Goal: Transaction & Acquisition: Purchase product/service

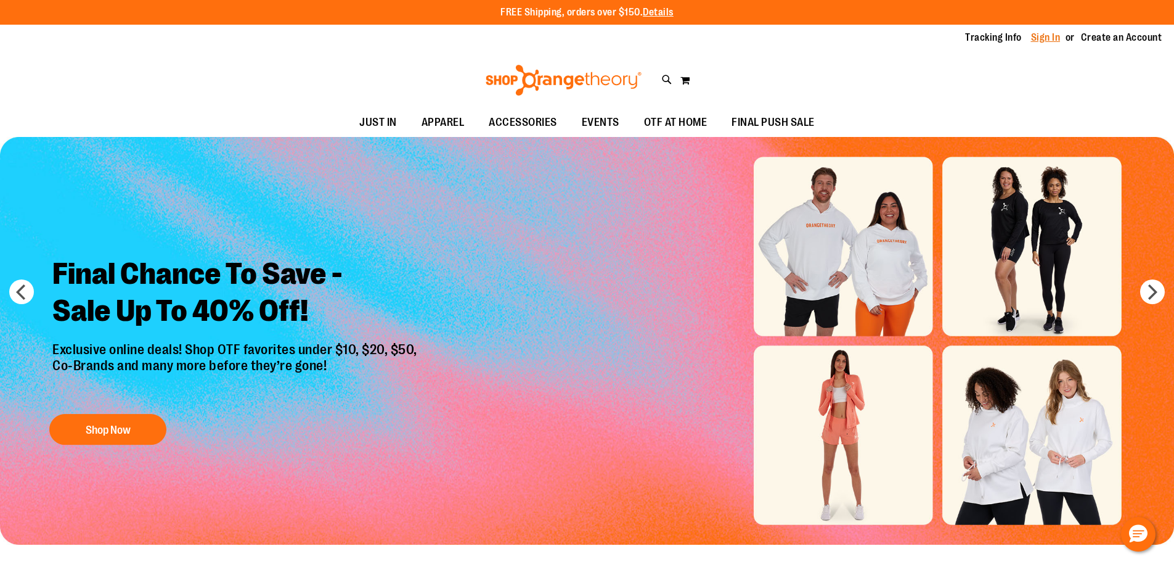
click at [1043, 39] on link "Sign In" at bounding box center [1046, 38] width 30 height 14
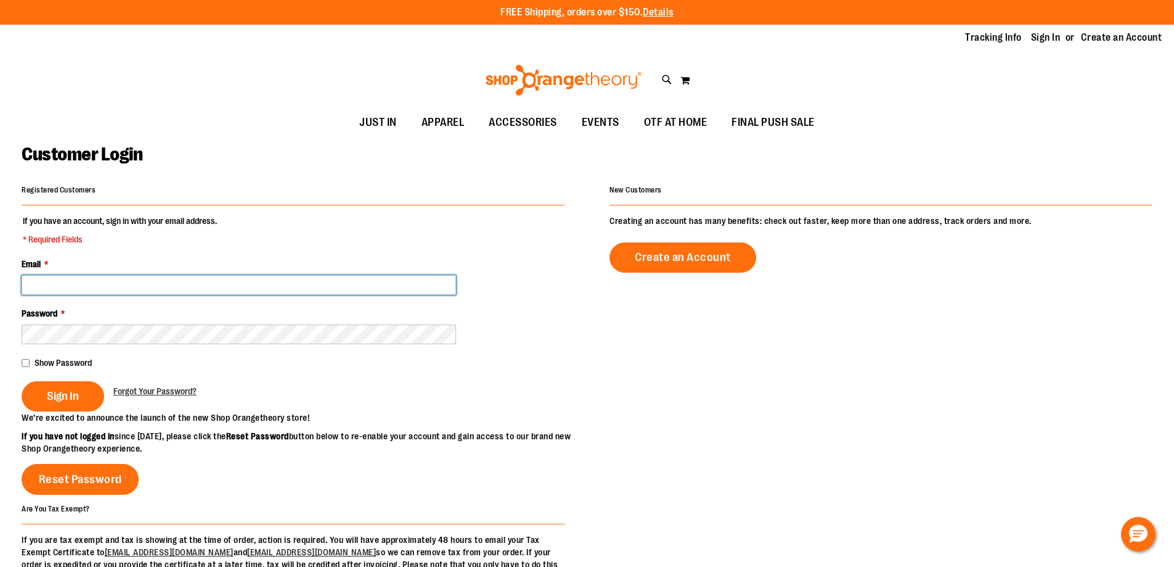
click at [176, 281] on input "Email *" at bounding box center [239, 285] width 435 height 20
type input "**********"
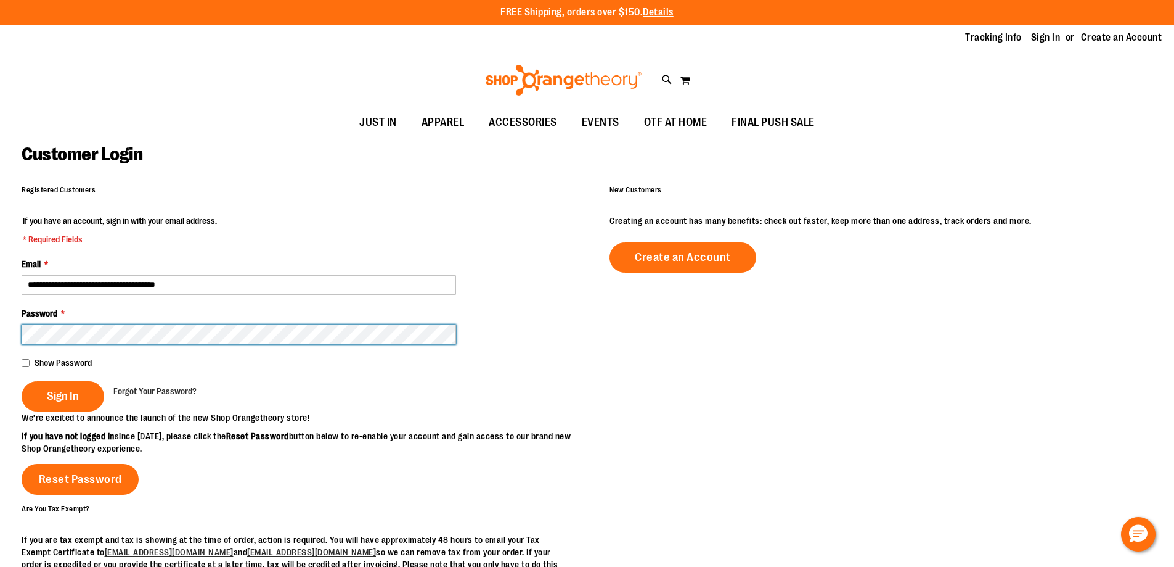
click at [22, 381] on button "Sign In" at bounding box center [63, 396] width 83 height 30
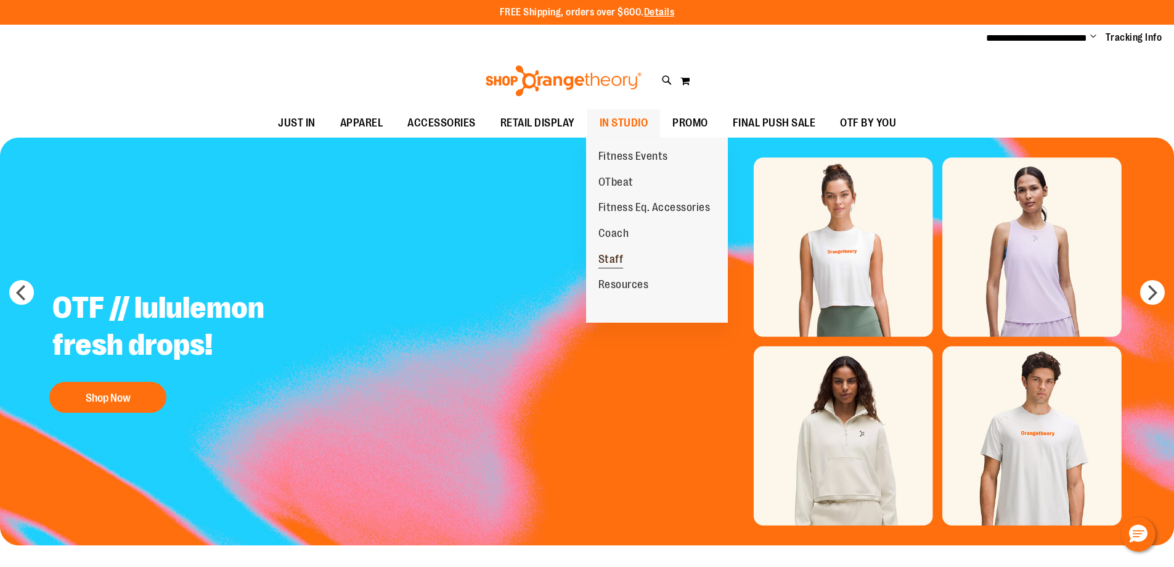
click at [622, 252] on link "Staff" at bounding box center [611, 260] width 50 height 26
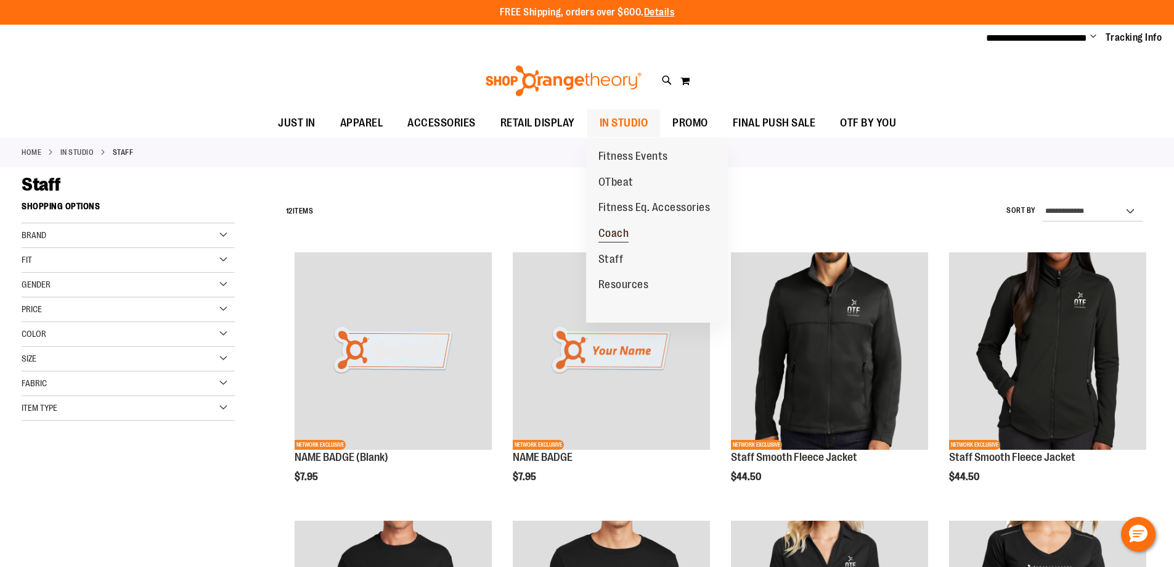
click at [618, 229] on span "Coach" at bounding box center [614, 234] width 31 height 15
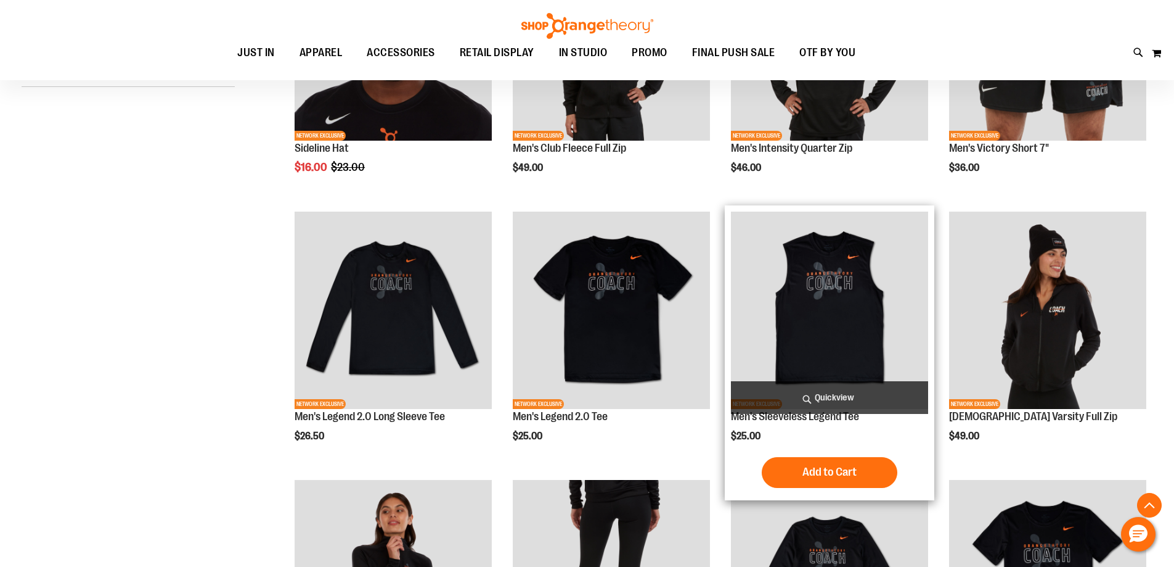
scroll to position [369, 0]
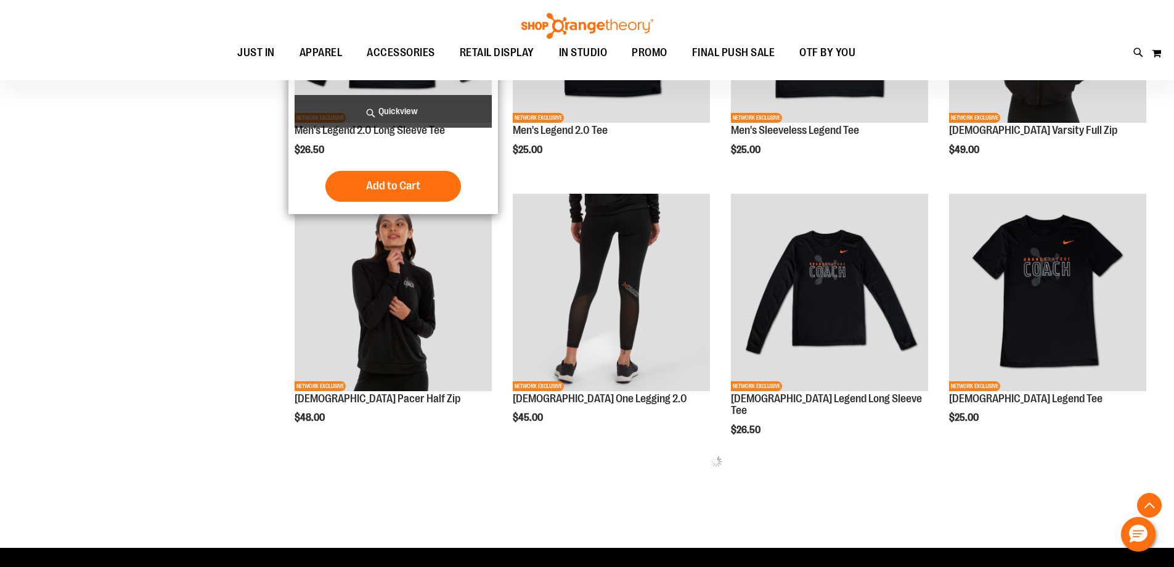
scroll to position [616, 0]
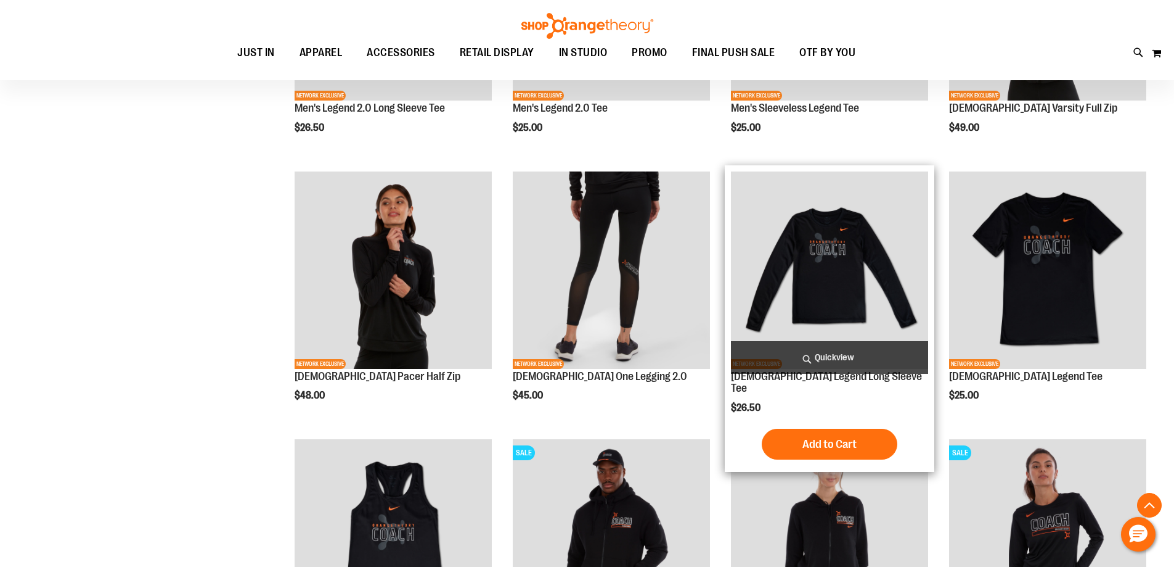
click at [808, 385] on div "Ladies Legend Long Sleeve Tee $26.50 Quickview Add to Cart In stock" at bounding box center [829, 318] width 197 height 294
click at [814, 378] on link "[DEMOGRAPHIC_DATA] Legend Long Sleeve Tee" at bounding box center [826, 382] width 191 height 25
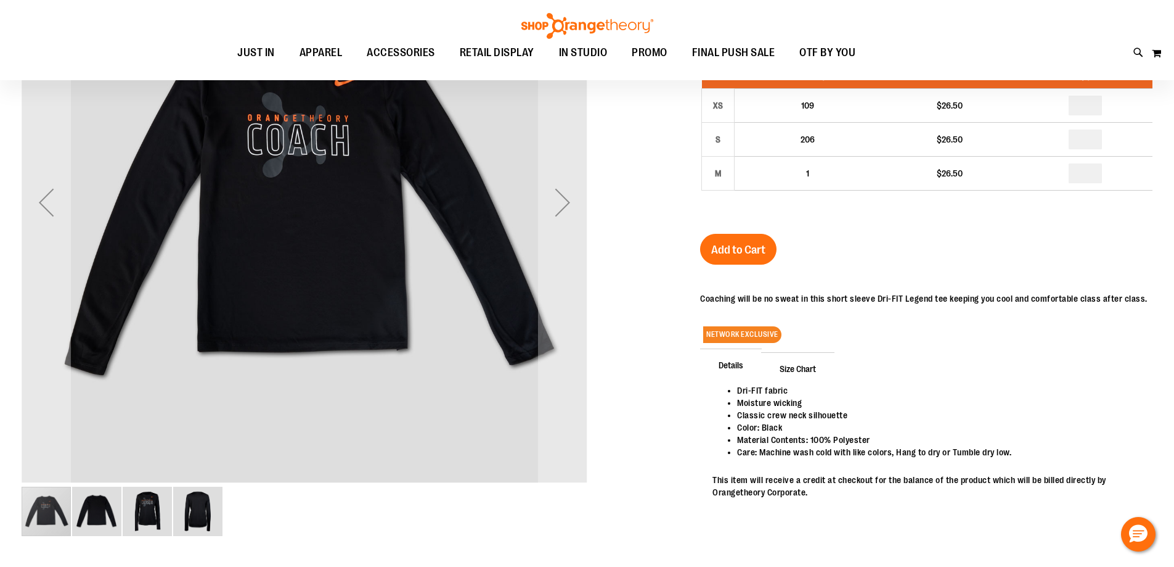
scroll to position [123, 0]
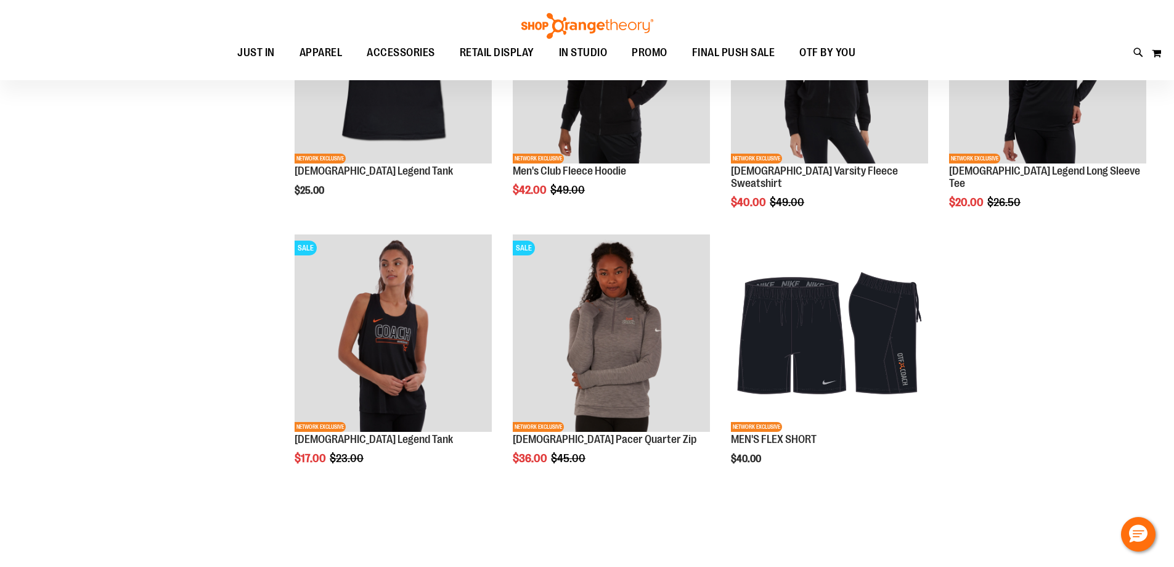
scroll to position [184, 0]
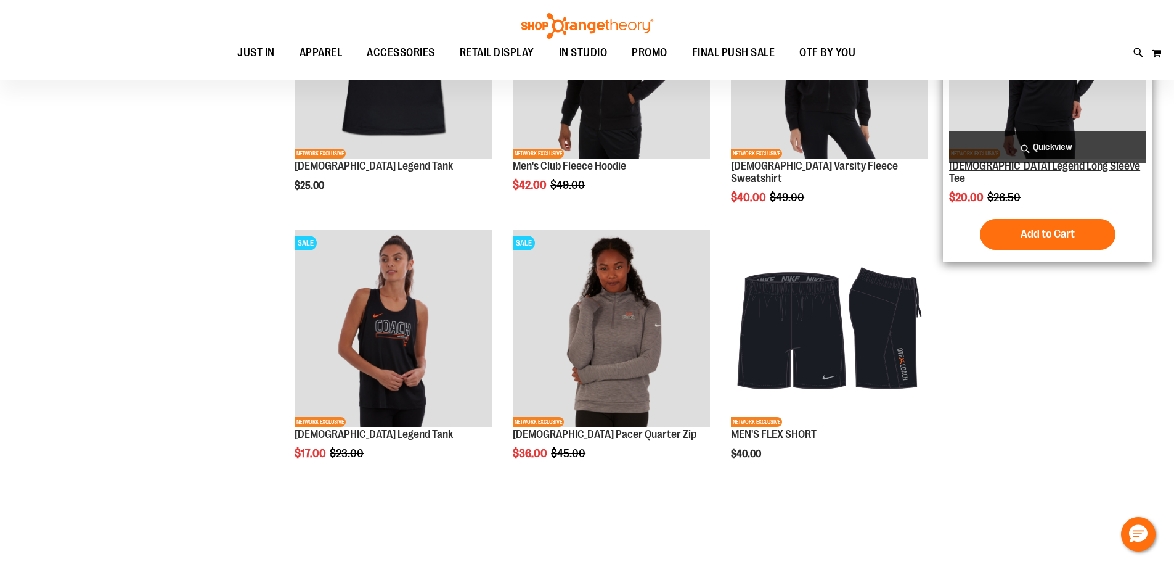
click at [1038, 170] on link "[DEMOGRAPHIC_DATA] Legend Long Sleeve Tee" at bounding box center [1044, 172] width 191 height 25
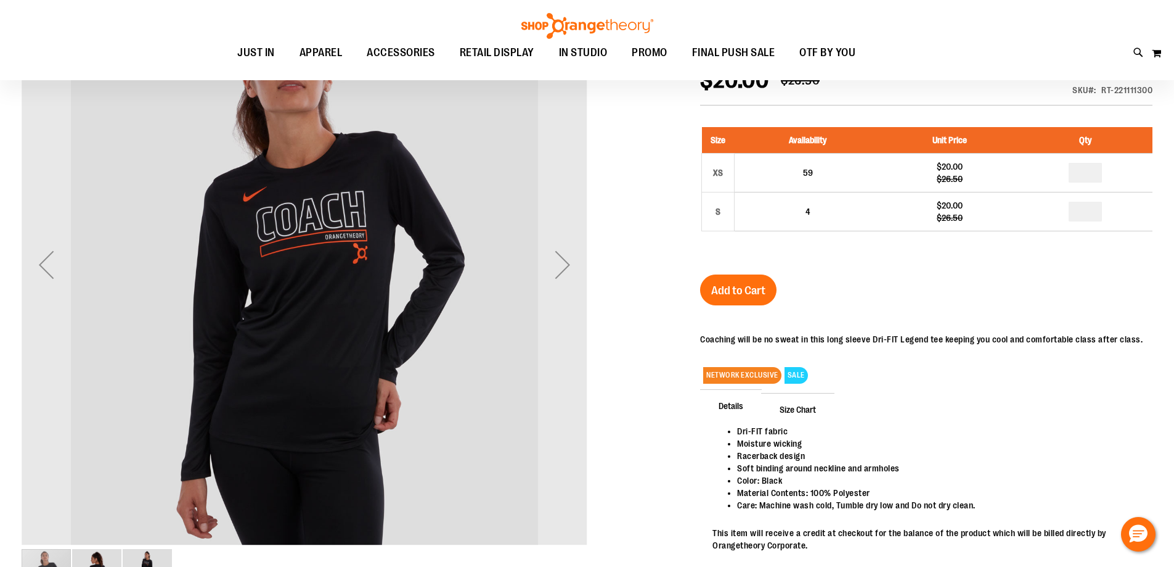
scroll to position [60, 0]
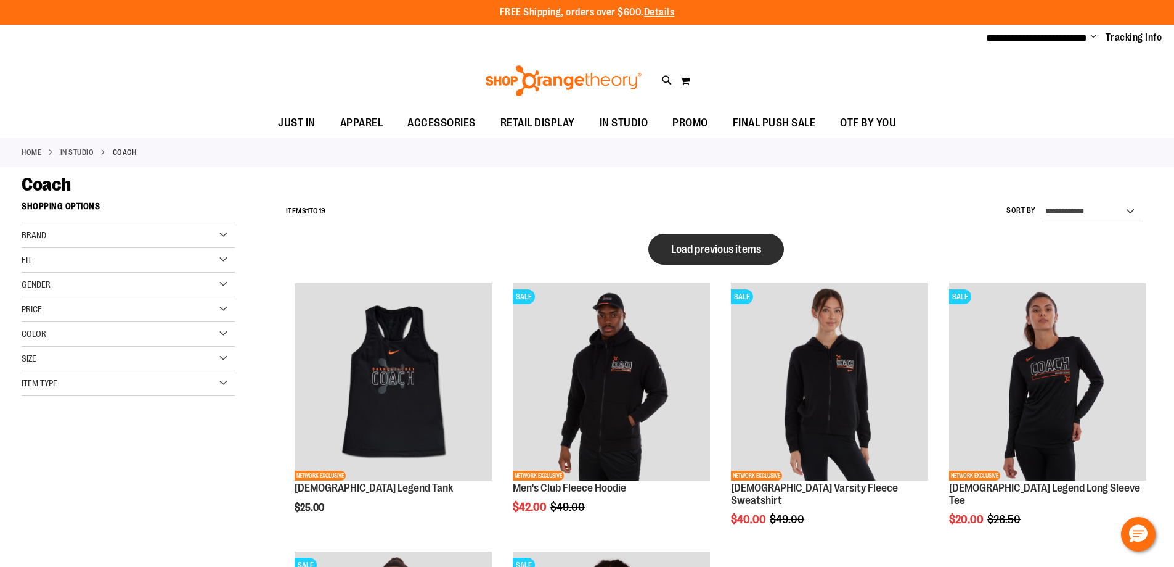
click at [737, 243] on span "Load previous items" at bounding box center [716, 249] width 90 height 12
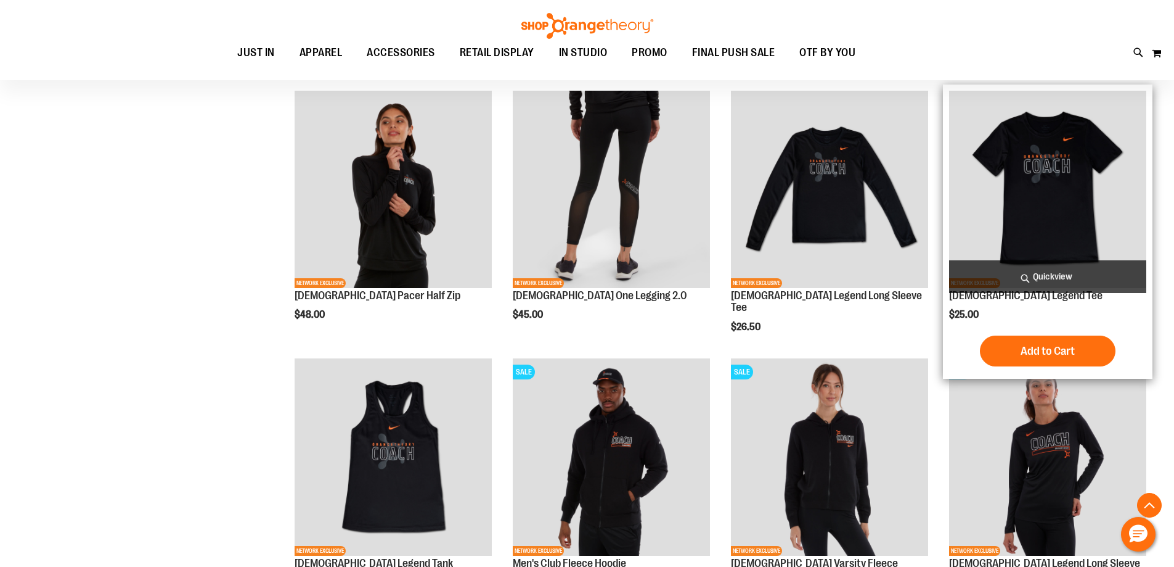
scroll to position [678, 0]
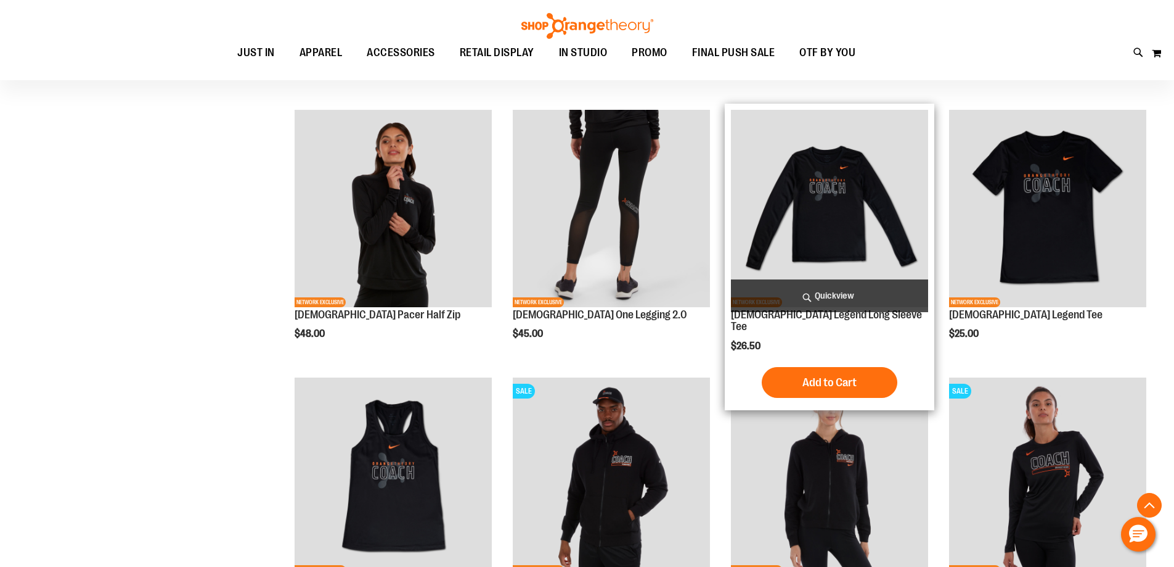
click at [830, 220] on img "product" at bounding box center [829, 208] width 197 height 197
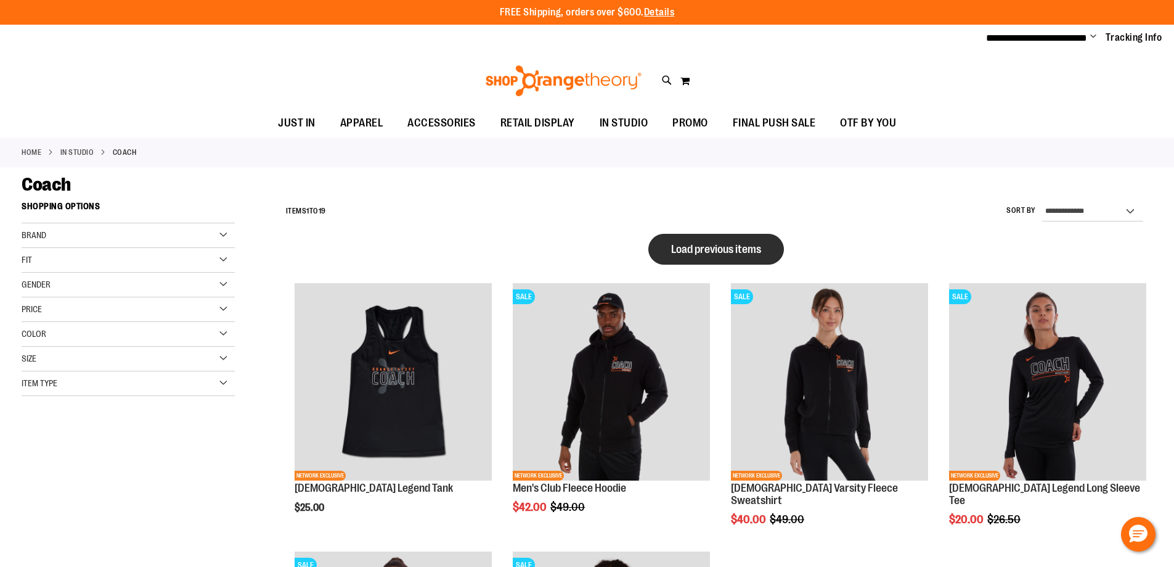
click at [716, 246] on span "Load previous items" at bounding box center [716, 249] width 90 height 12
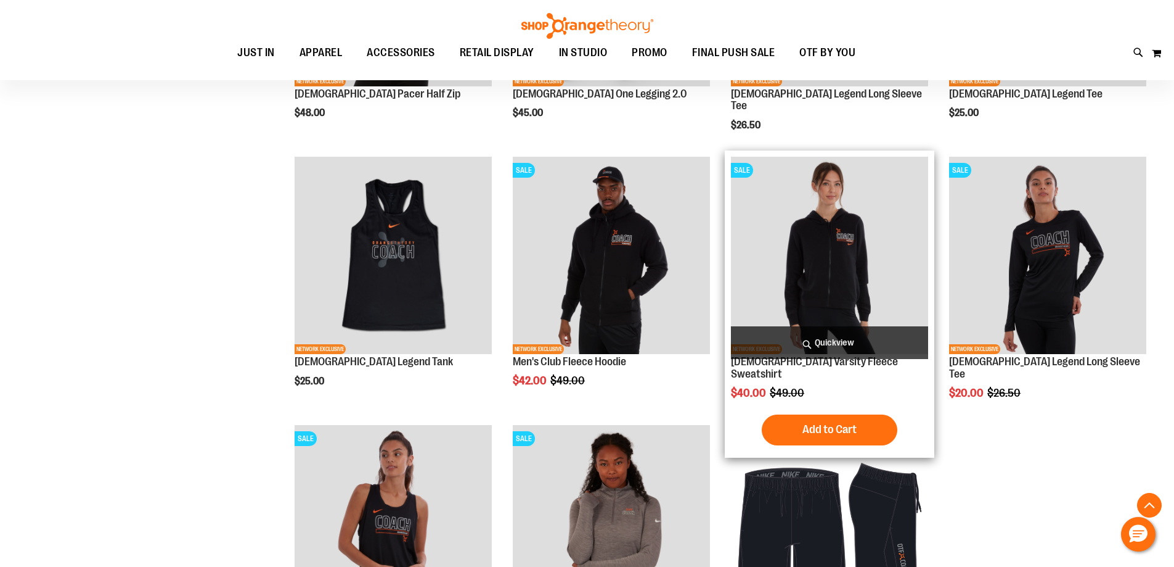
scroll to position [863, 0]
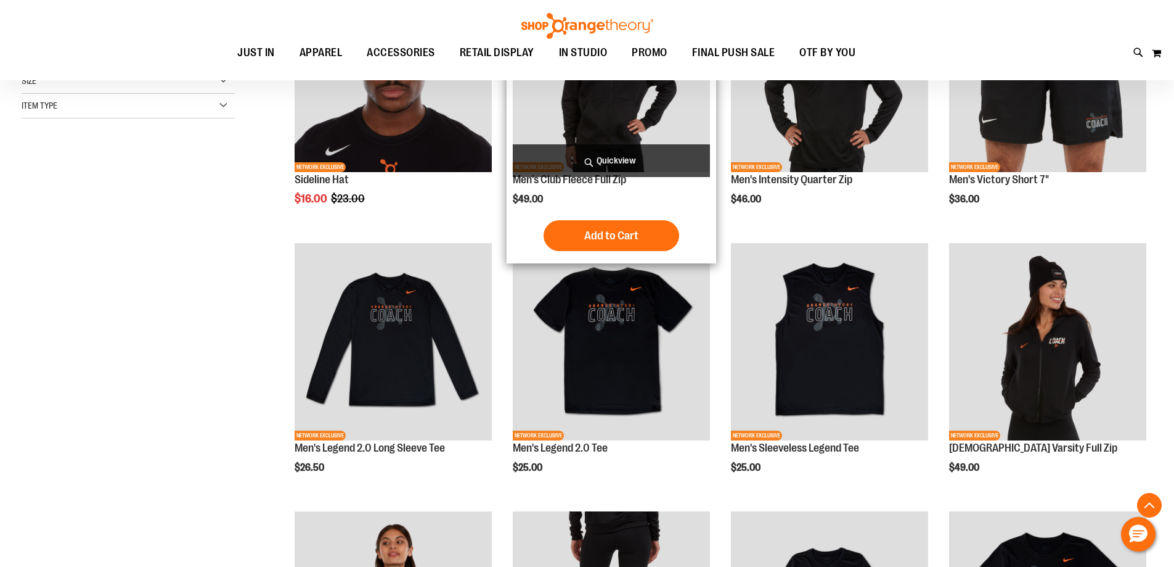
scroll to position [308, 0]
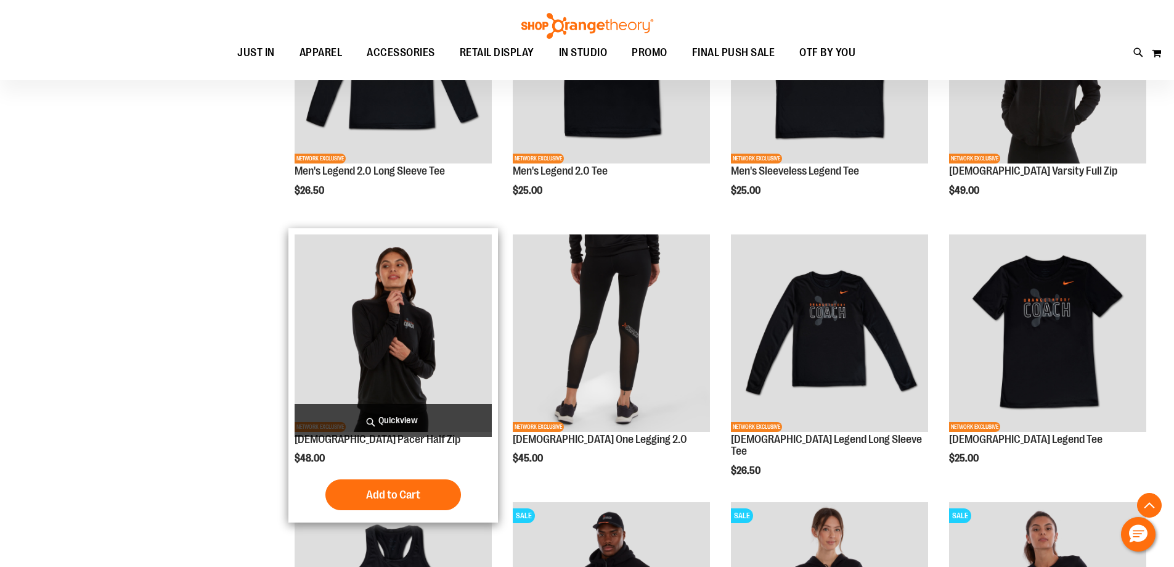
scroll to position [554, 0]
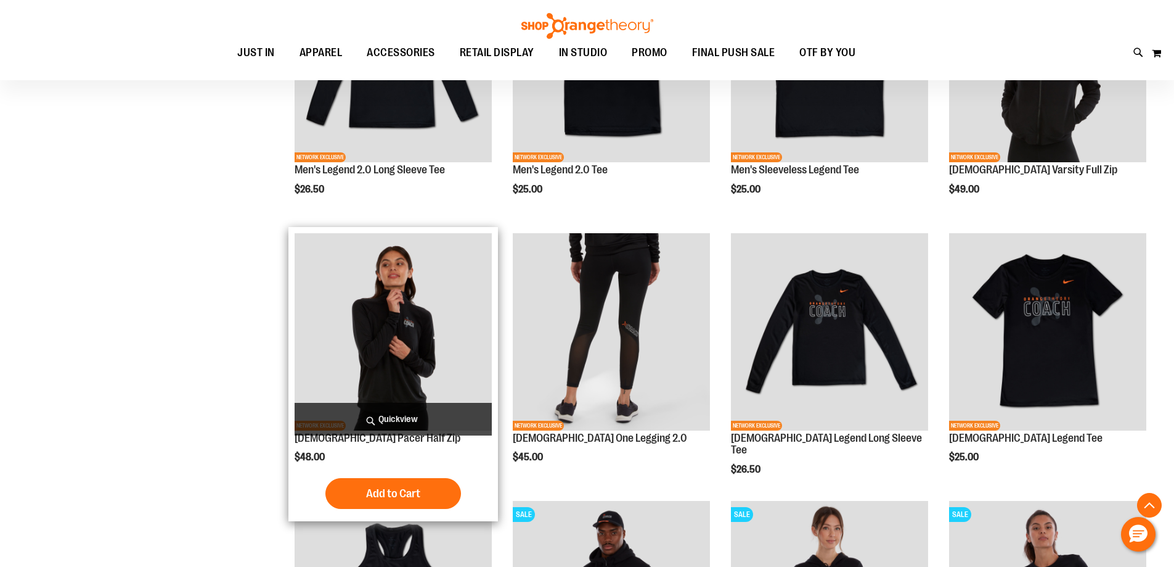
click at [324, 327] on img "product" at bounding box center [393, 331] width 197 height 197
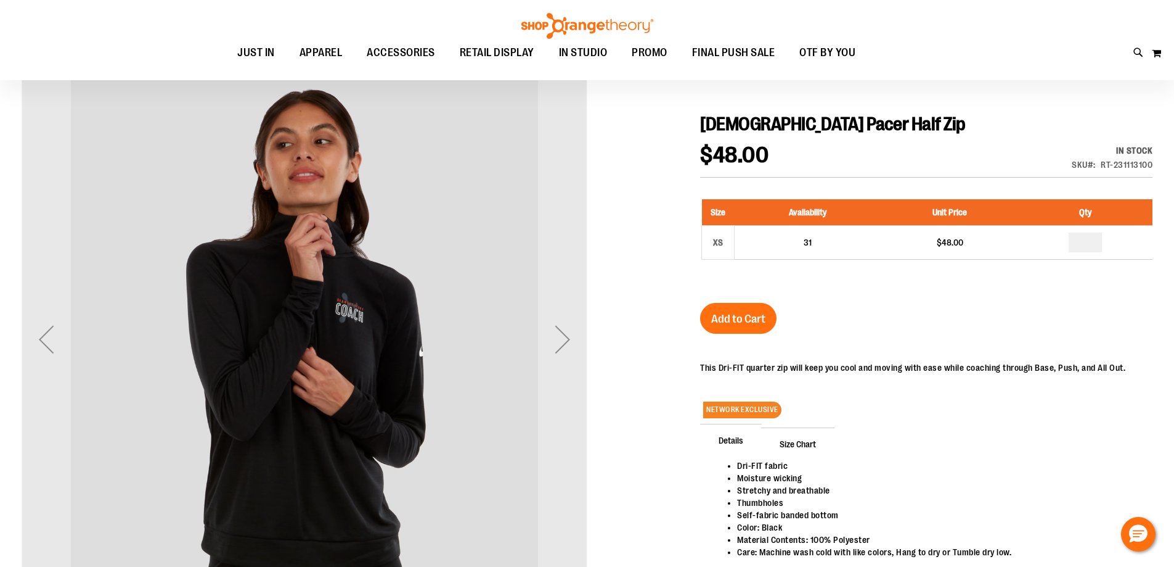
scroll to position [123, 0]
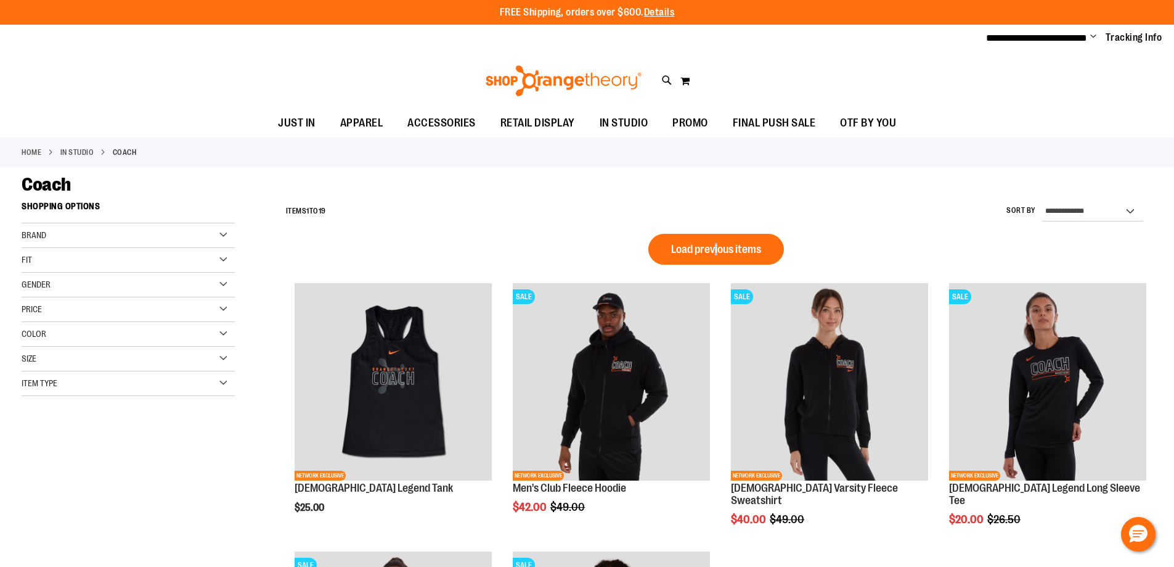
click at [719, 232] on div "**********" at bounding box center [716, 519] width 873 height 648
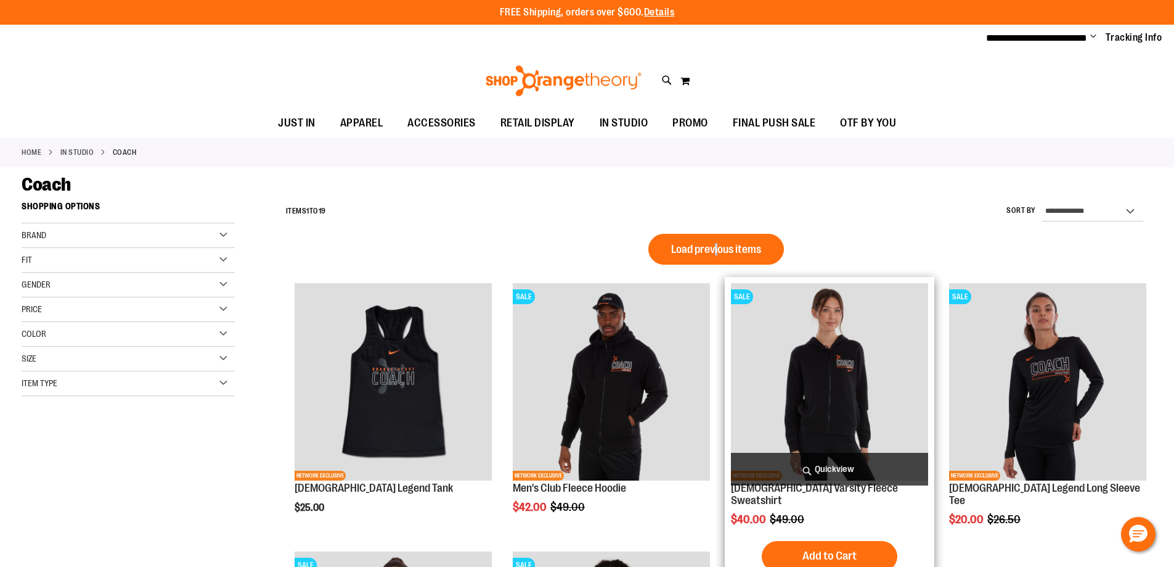
click at [876, 383] on img "product" at bounding box center [829, 381] width 197 height 197
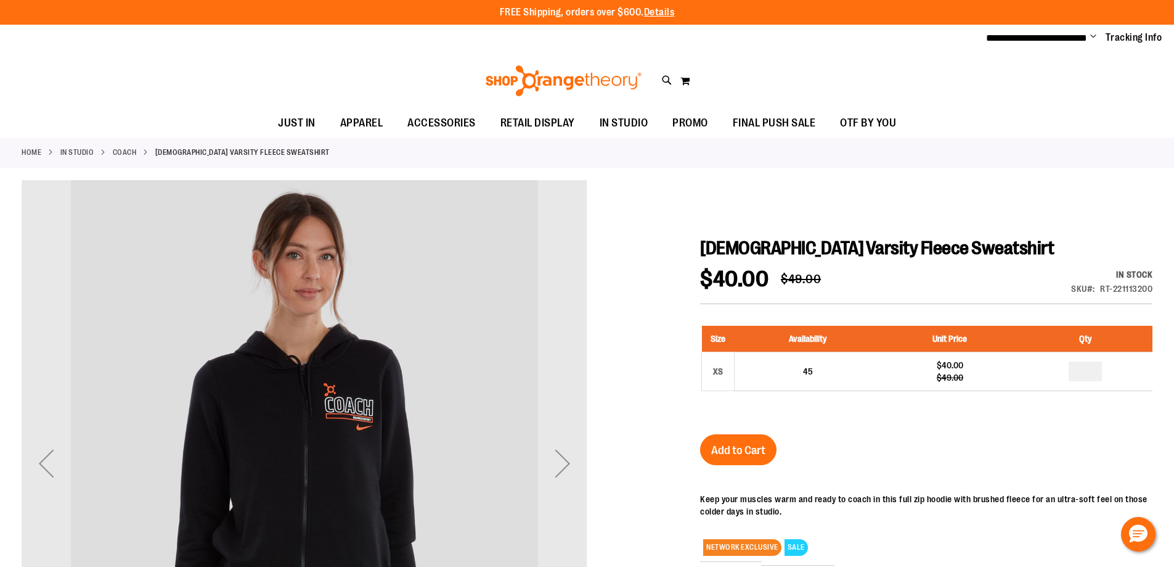
click at [1095, 464] on div "[DEMOGRAPHIC_DATA] Varsity Fleece Sweatshirt $40.00 Regular Price $49.00 In sto…" at bounding box center [926, 497] width 453 height 521
